Goal: Transaction & Acquisition: Subscribe to service/newsletter

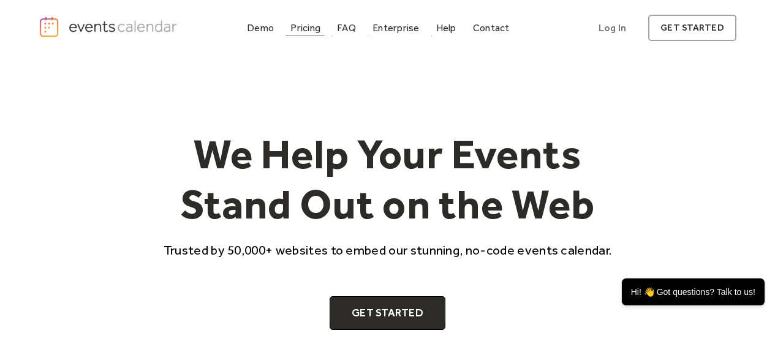
click at [297, 25] on div "Pricing" at bounding box center [305, 28] width 30 height 7
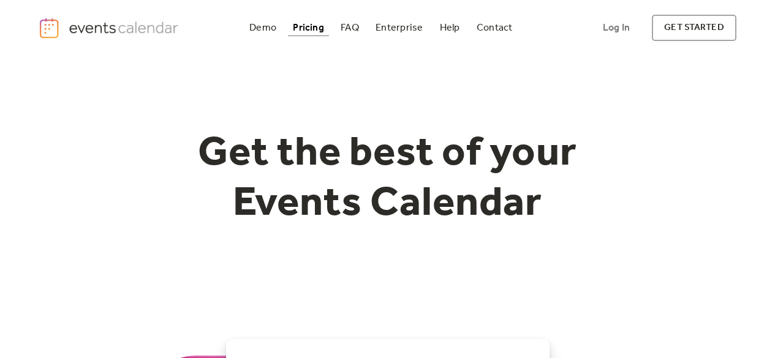
click at [428, 86] on div "Get the best of your Events Calendar" at bounding box center [388, 198] width 698 height 284
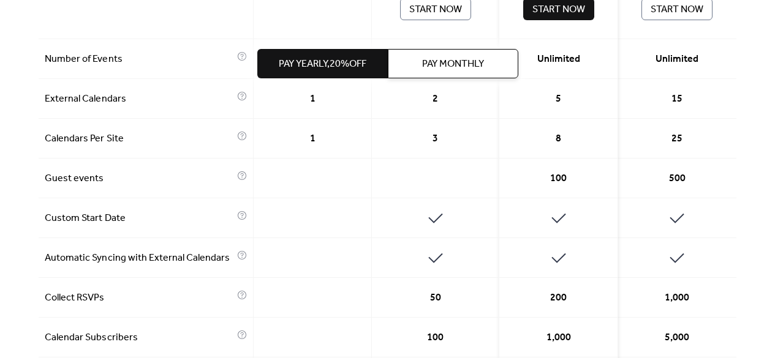
scroll to position [451, 0]
click at [434, 76] on button "Pay Monthly" at bounding box center [453, 63] width 130 height 29
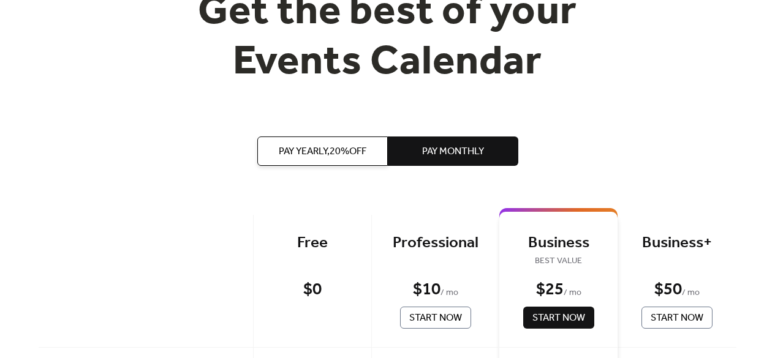
scroll to position [0, 0]
